Goal: Communication & Community: Answer question/provide support

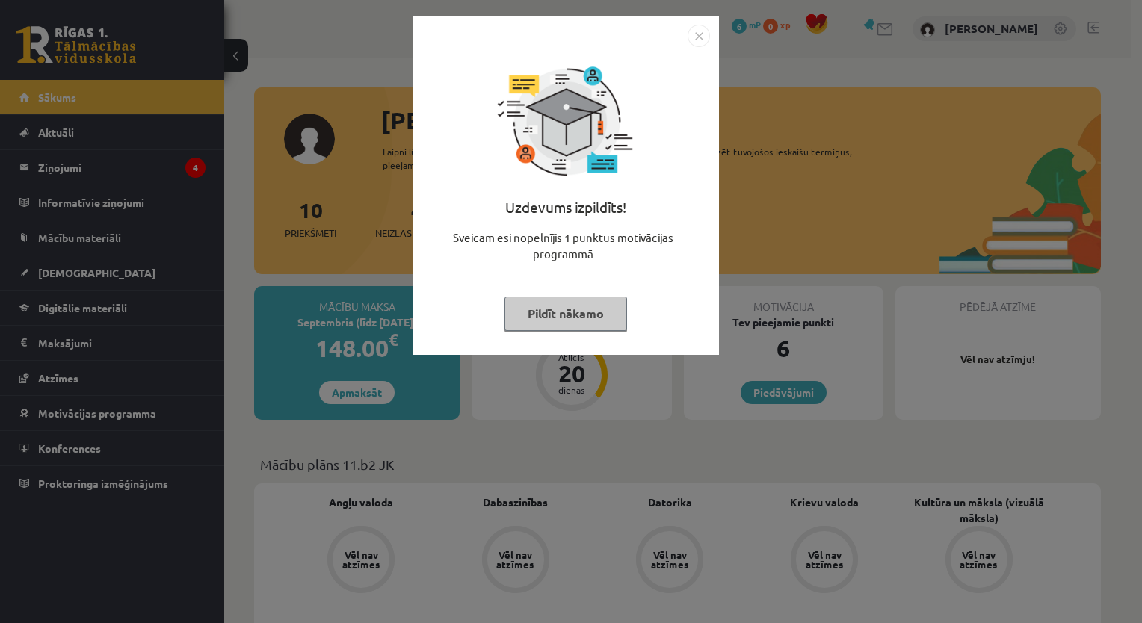
click at [700, 35] on img "Close" at bounding box center [699, 36] width 22 height 22
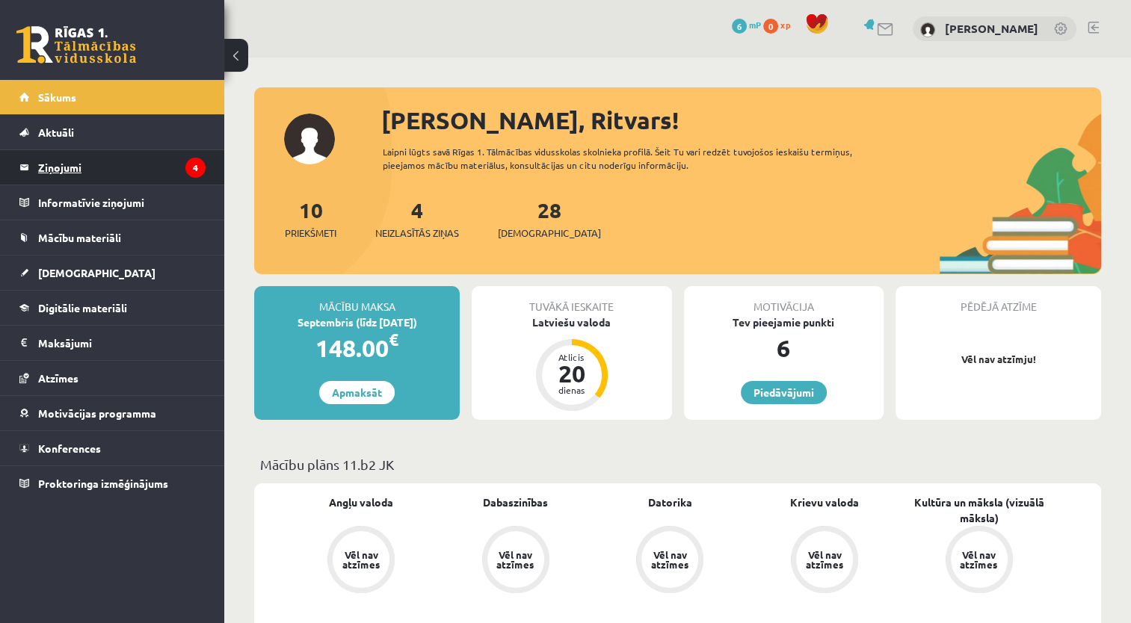
click at [61, 171] on legend "Ziņojumi 4" at bounding box center [121, 167] width 167 height 34
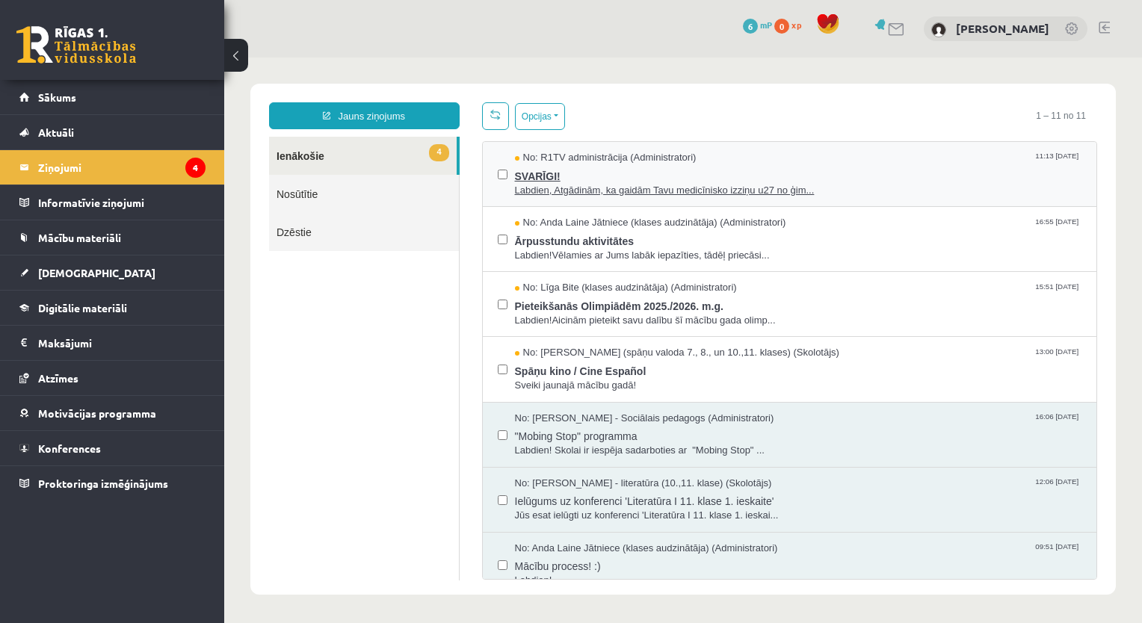
click at [541, 179] on span "SVARĪGI!" at bounding box center [798, 174] width 567 height 19
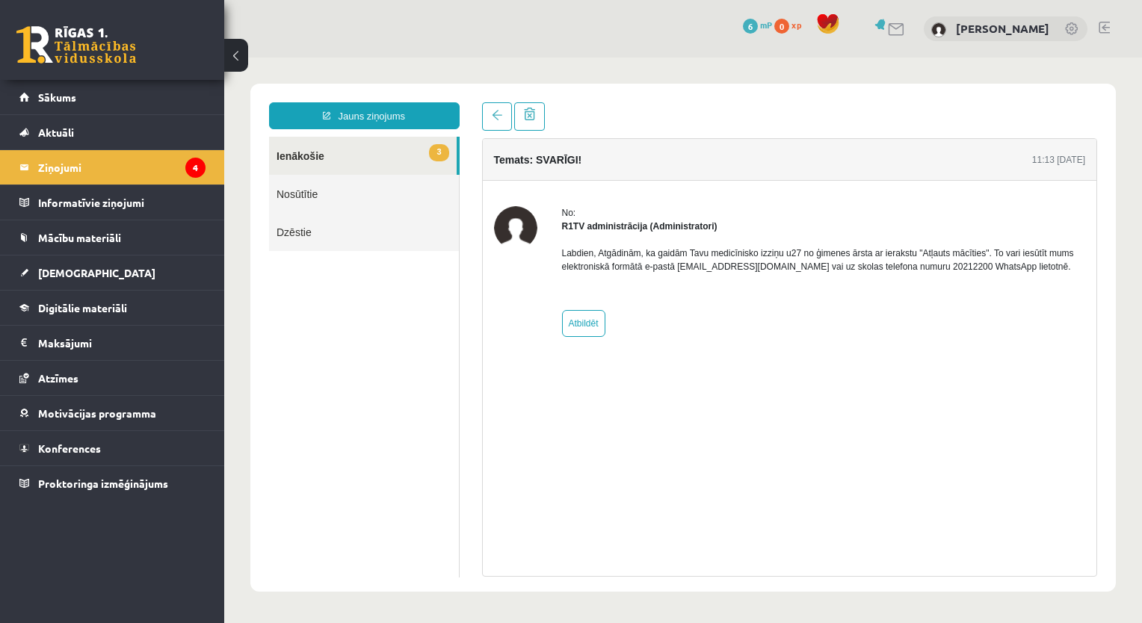
click at [306, 155] on link "3 Ienākošie" at bounding box center [363, 156] width 188 height 38
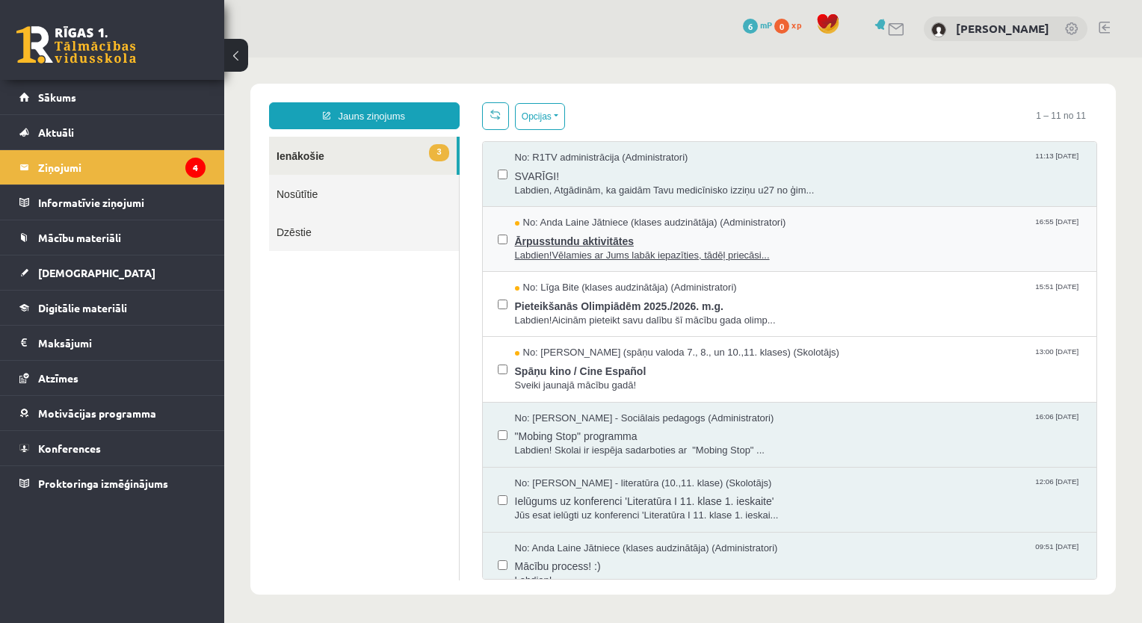
click at [543, 238] on span "Ārpusstundu aktivitātes" at bounding box center [798, 239] width 567 height 19
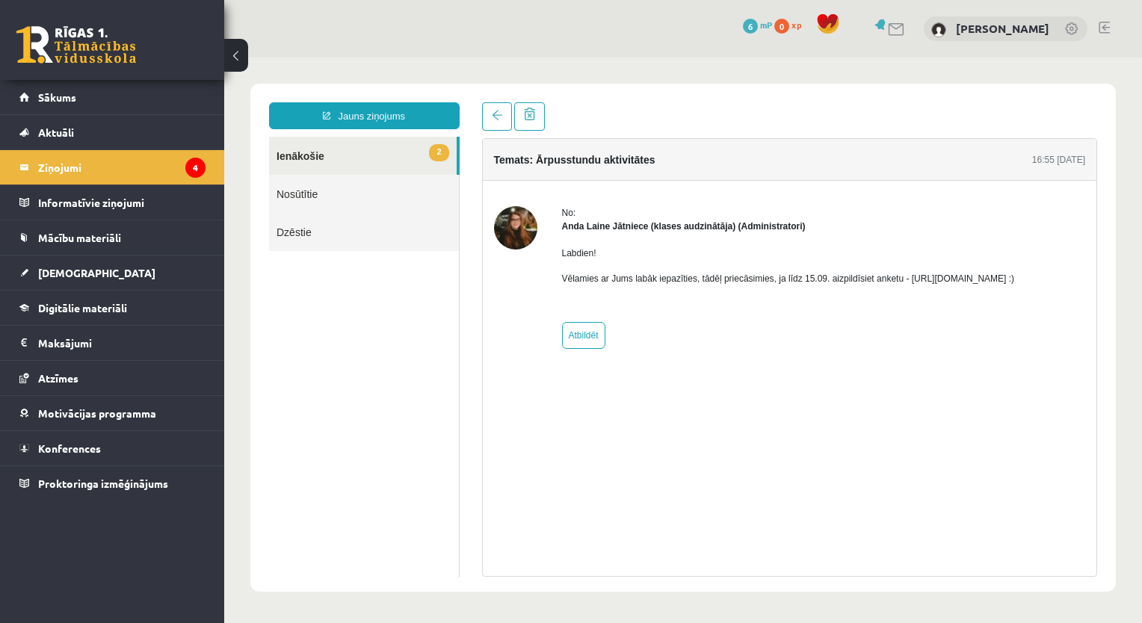
click at [308, 155] on link "2 Ienākošie" at bounding box center [363, 156] width 188 height 38
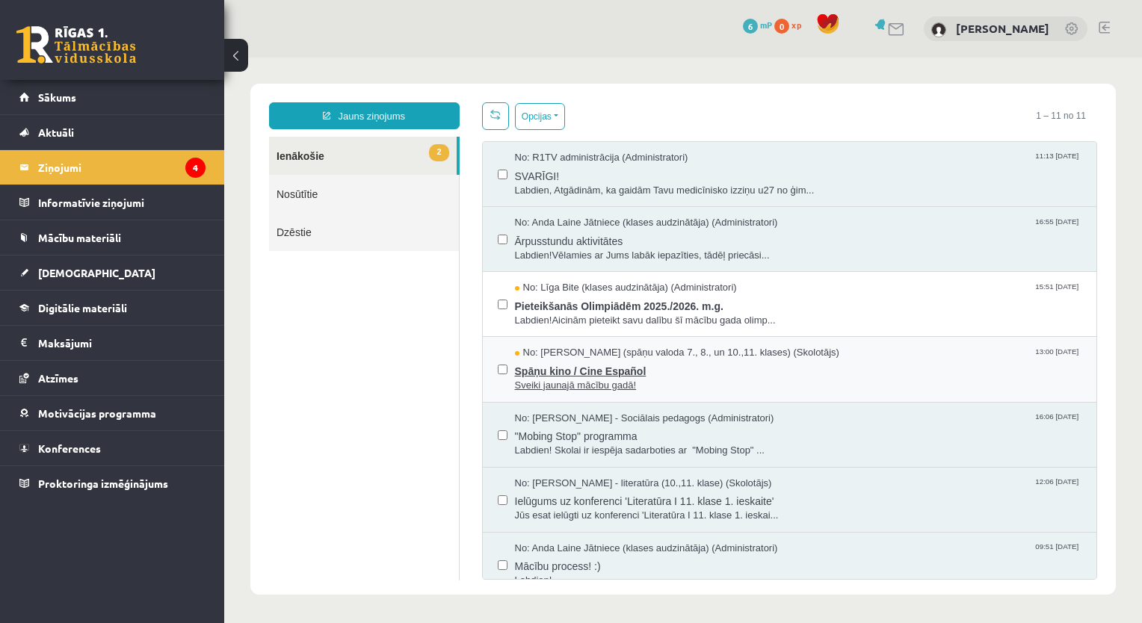
click at [580, 371] on span "Spāņu kino / Cine Español" at bounding box center [798, 369] width 567 height 19
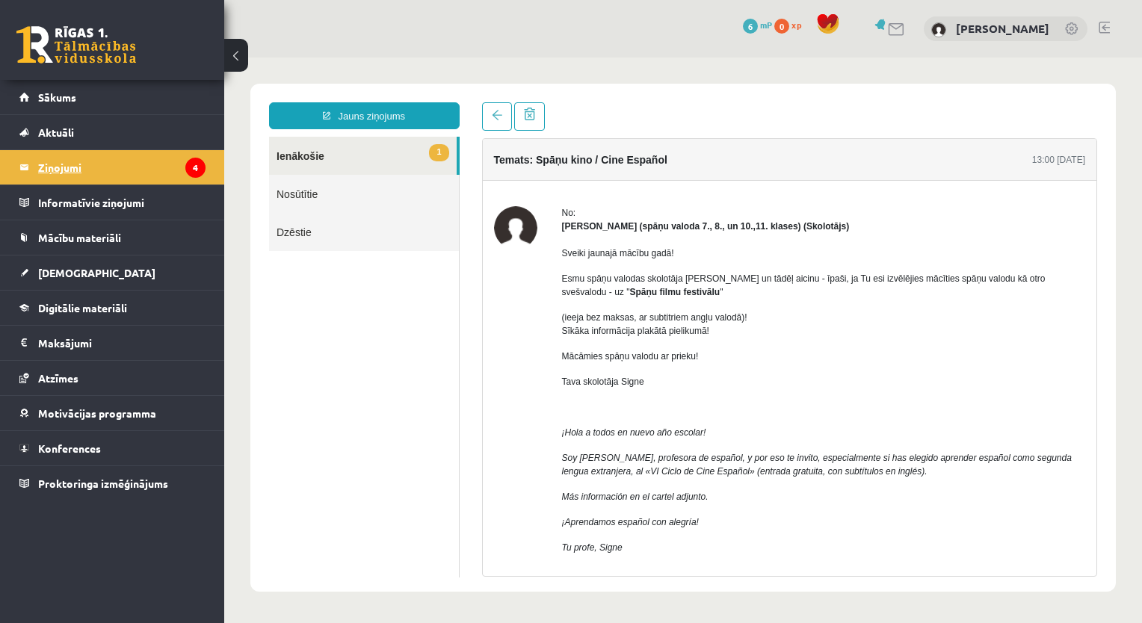
click at [69, 172] on legend "Ziņojumi 4" at bounding box center [121, 167] width 167 height 34
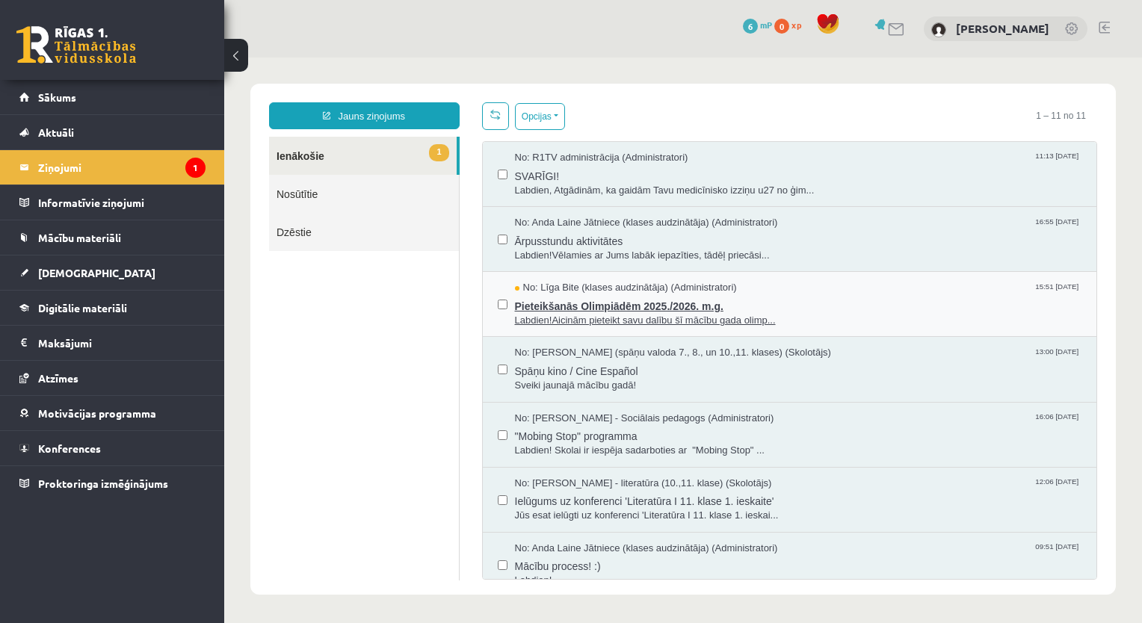
click at [568, 303] on span "Pieteikšanās Olimpiādēm 2025./2026. m.g." at bounding box center [798, 304] width 567 height 19
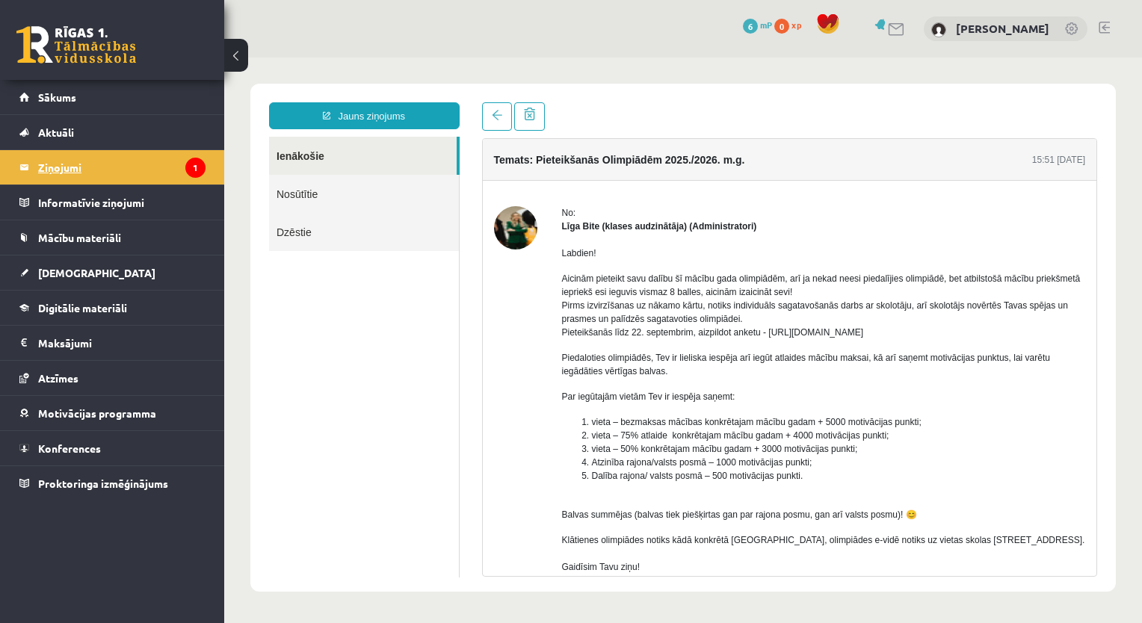
click at [61, 167] on legend "Ziņojumi 1" at bounding box center [121, 167] width 167 height 34
